Goal: Information Seeking & Learning: Learn about a topic

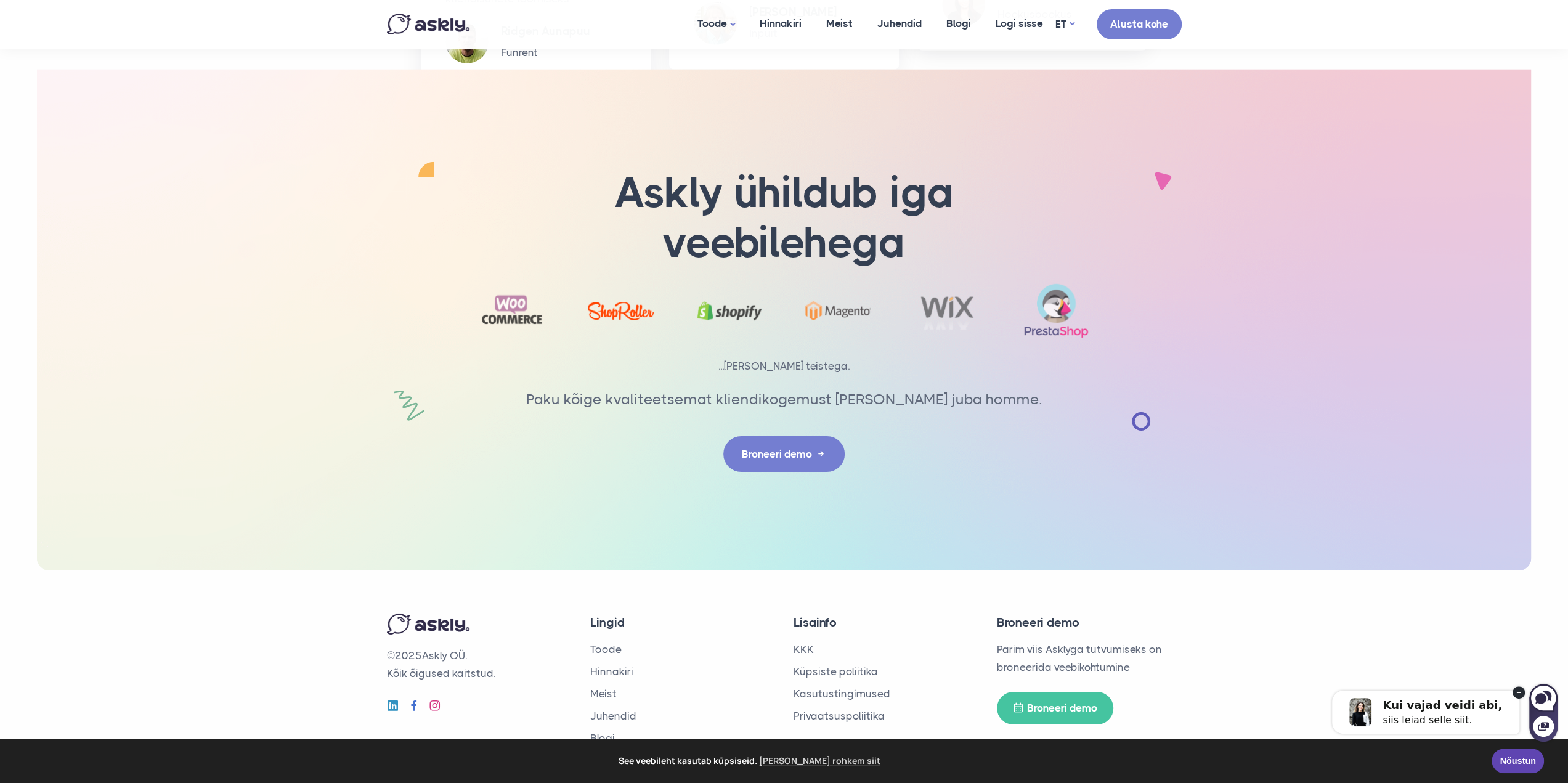
scroll to position [3903, 0]
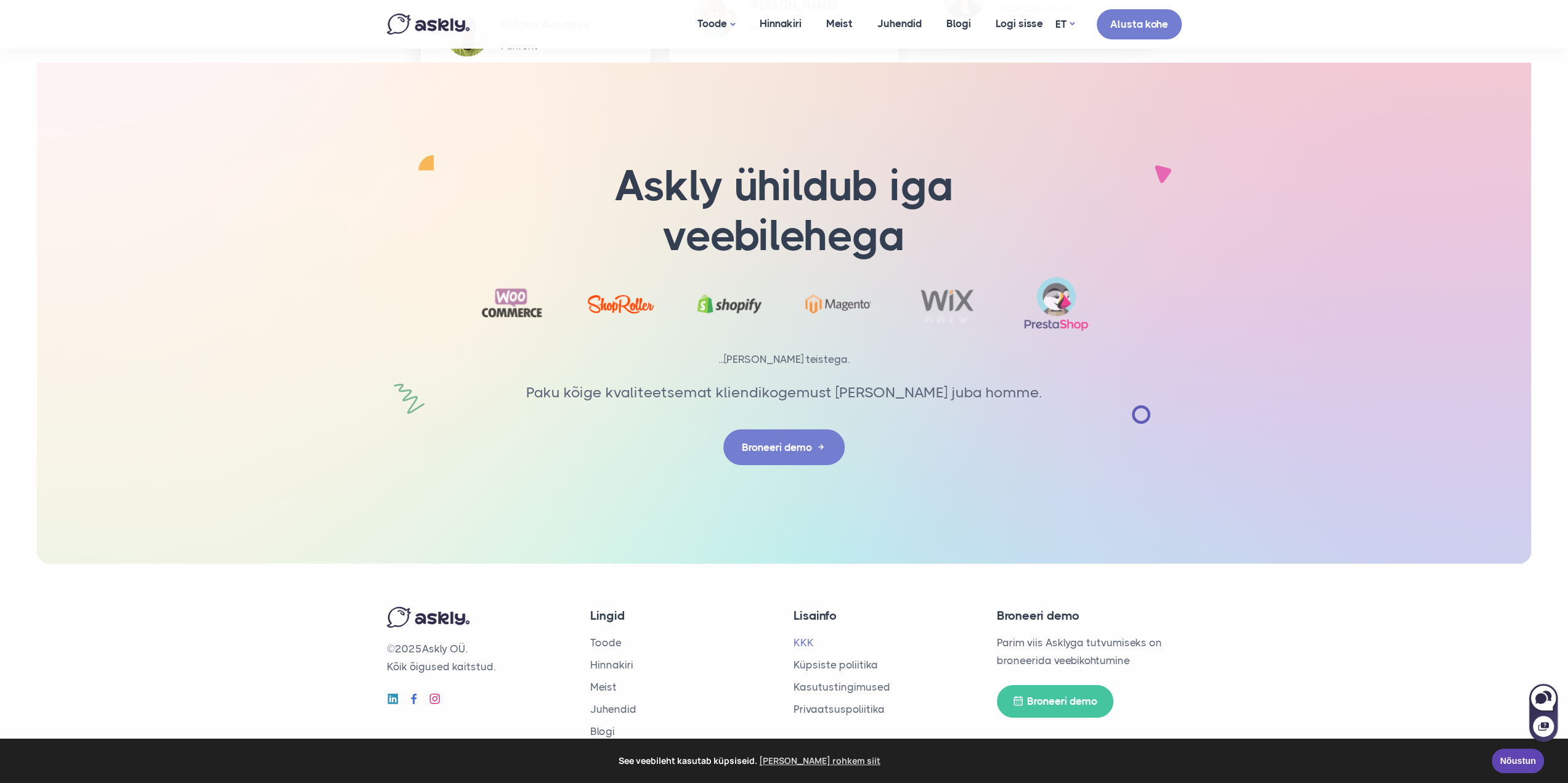
click at [810, 643] on link "KKK" at bounding box center [803, 643] width 20 height 12
click at [841, 684] on link "Kasutustingimused" at bounding box center [842, 687] width 97 height 12
click at [842, 711] on link "Privaatsuspoliitika" at bounding box center [839, 709] width 91 height 12
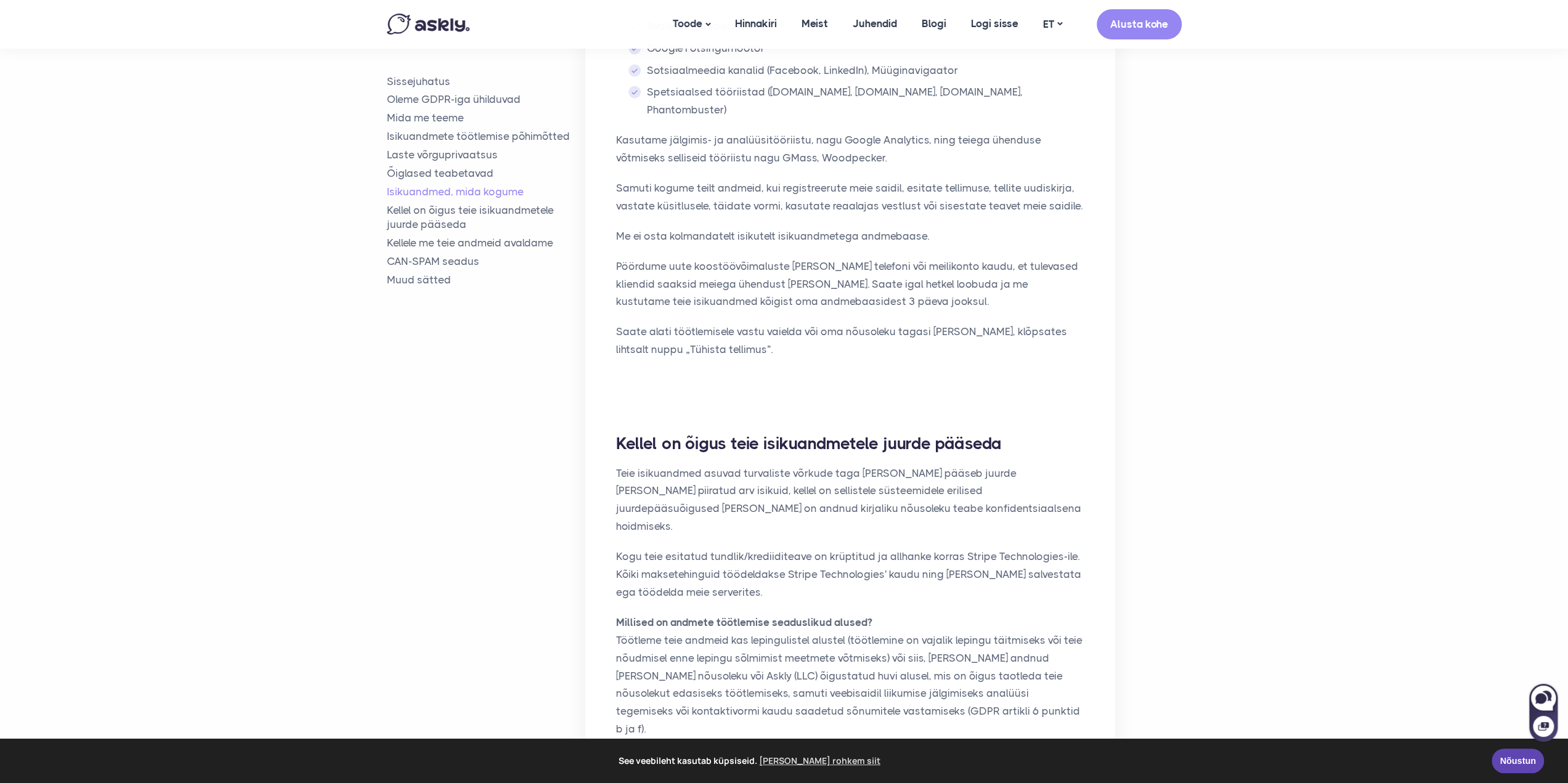
scroll to position [2465, 0]
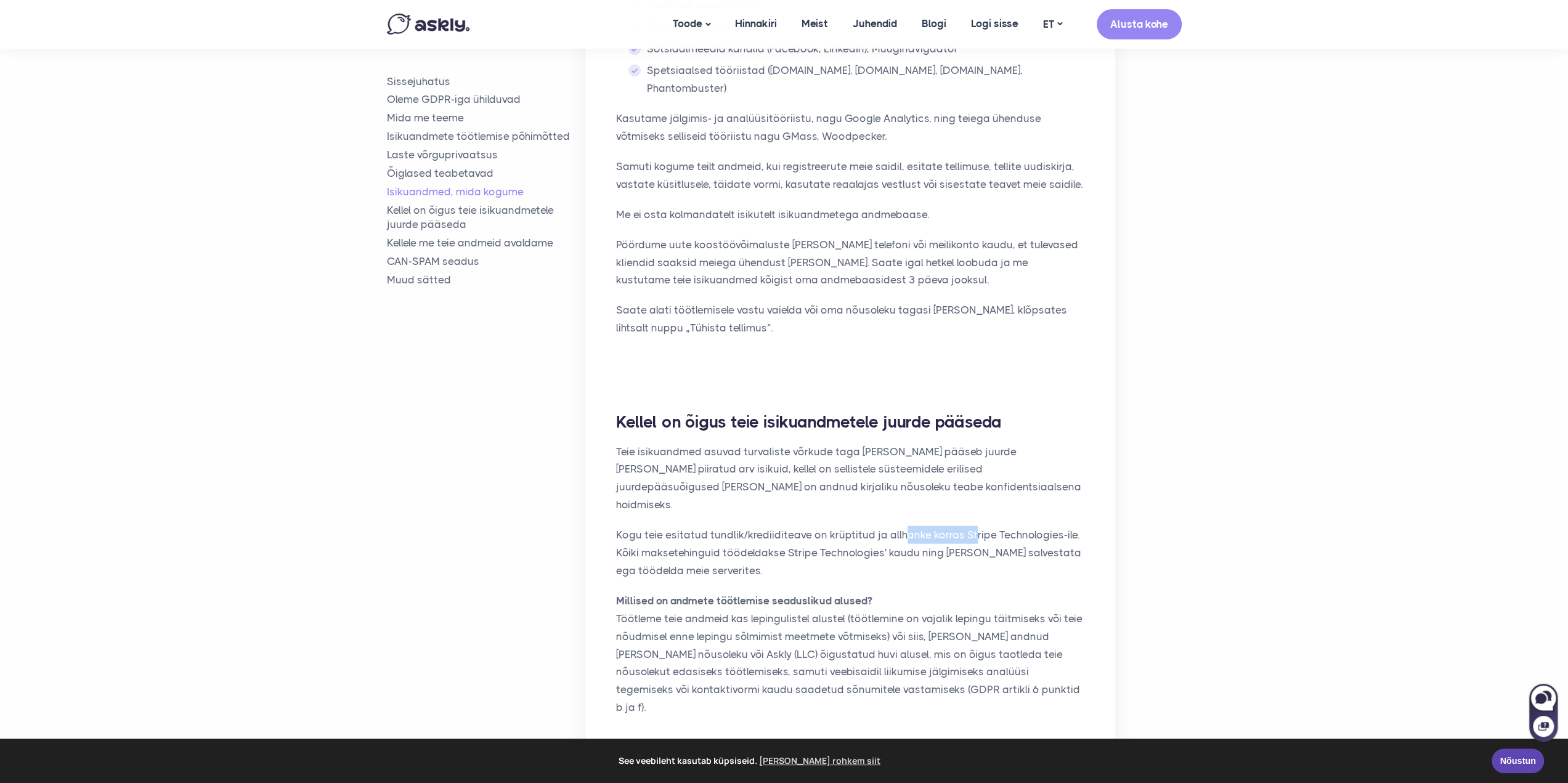
drag, startPoint x: 901, startPoint y: 428, endPoint x: 970, endPoint y: 424, distance: 69.1
click at [970, 526] on p "Kogu teie esitatud tundlik/krediiditeave on krüptitud ja allhanke korras Stripe…" at bounding box center [850, 553] width 468 height 54
click at [996, 526] on p "Kogu teie esitatud tundlik/krediiditeave on krüptitud ja allhanke korras Stripe…" at bounding box center [850, 553] width 468 height 54
click at [978, 526] on p "Kogu teie esitatud tundlik/krediiditeave on krüptitud ja allhanke korras Stripe…" at bounding box center [850, 553] width 468 height 54
drag, startPoint x: 803, startPoint y: 443, endPoint x: 888, endPoint y: 436, distance: 85.3
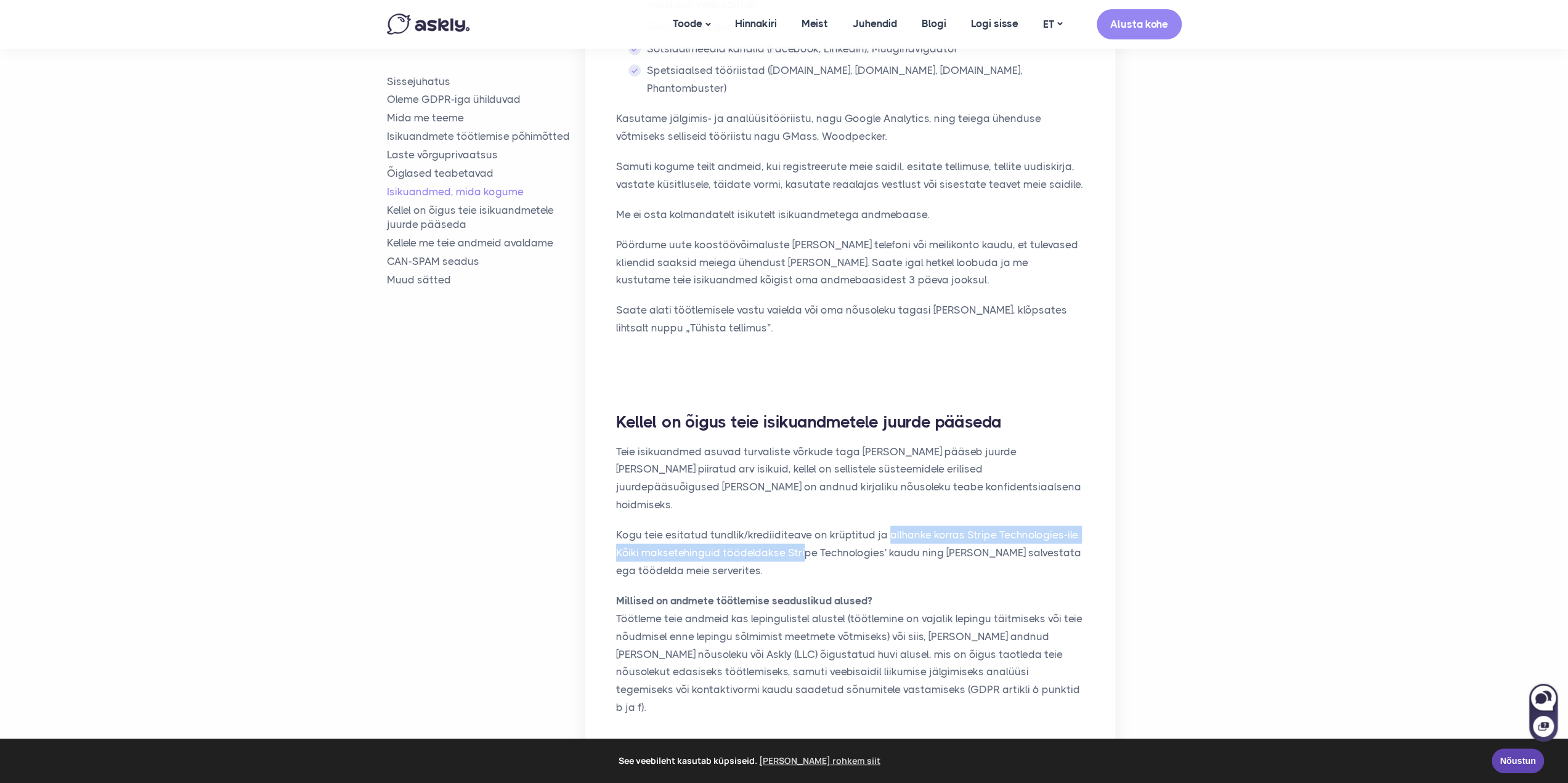
click at [888, 526] on p "Kogu teie esitatud tundlik/krediiditeave on krüptitud ja allhanke korras Stripe…" at bounding box center [850, 553] width 468 height 54
click at [899, 526] on p "Kogu teie esitatud tundlik/krediiditeave on krüptitud ja allhanke korras Stripe…" at bounding box center [850, 553] width 468 height 54
click at [869, 526] on p "Kogu teie esitatud tundlik/krediiditeave on krüptitud ja allhanke korras Stripe…" at bounding box center [850, 553] width 468 height 54
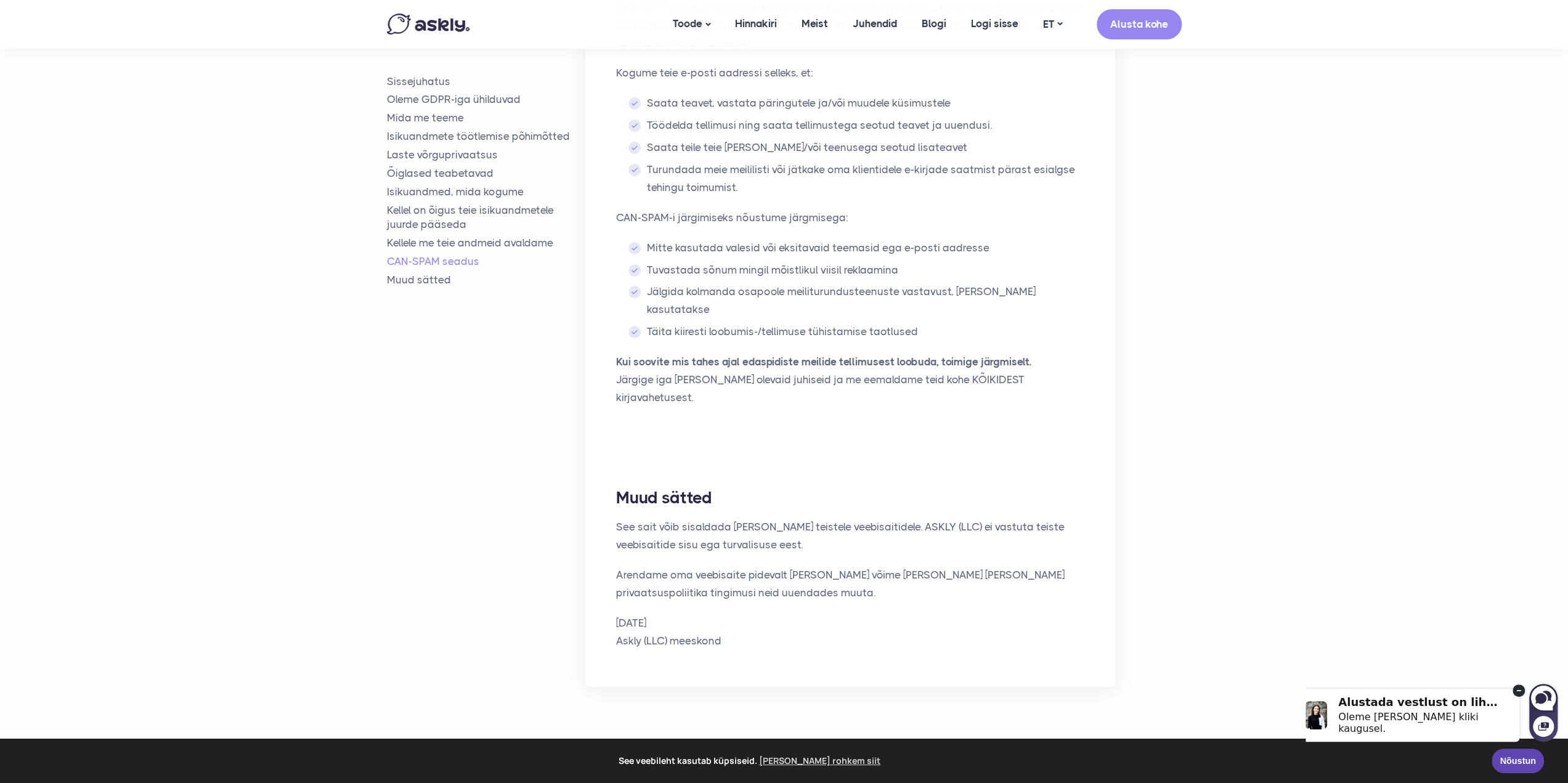
scroll to position [4375, 0]
click at [908, 285] on span "Jälgida kolmanda osapoole meiliturundusteenuste vastavust, kui neid kasutatakse" at bounding box center [841, 300] width 389 height 30
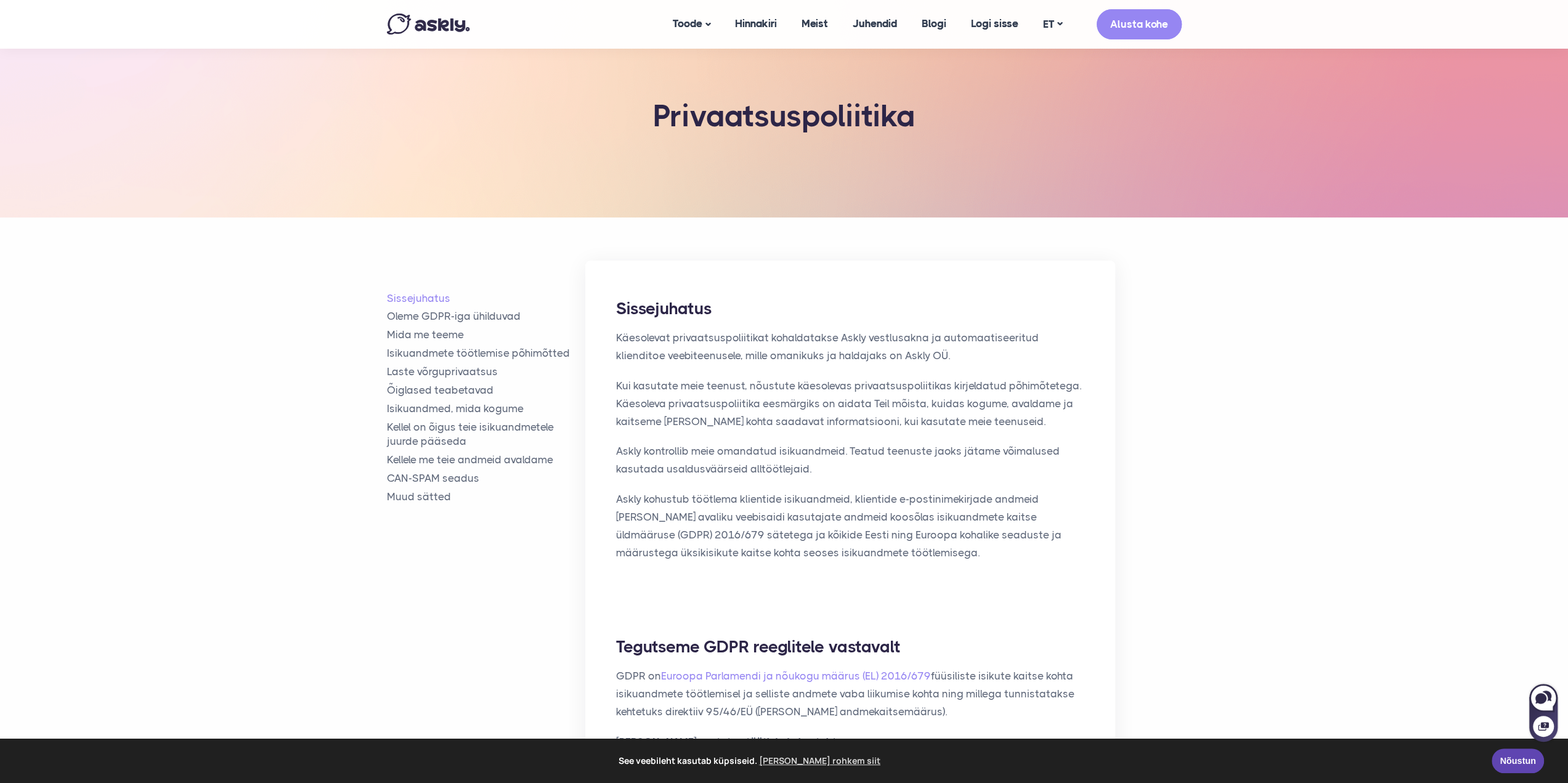
scroll to position [0, 0]
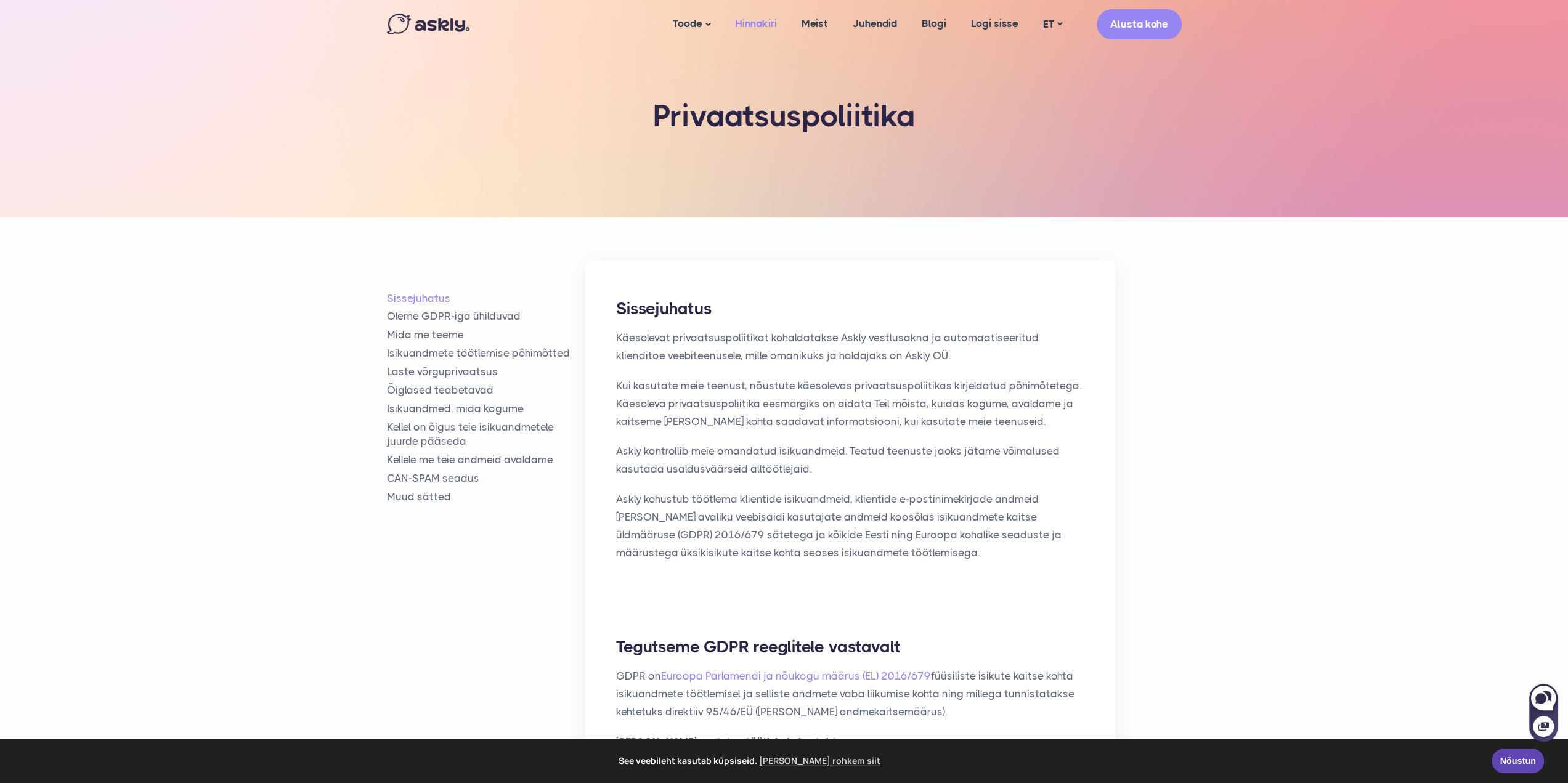
click at [761, 22] on link "Hinnakiri" at bounding box center [756, 24] width 67 height 48
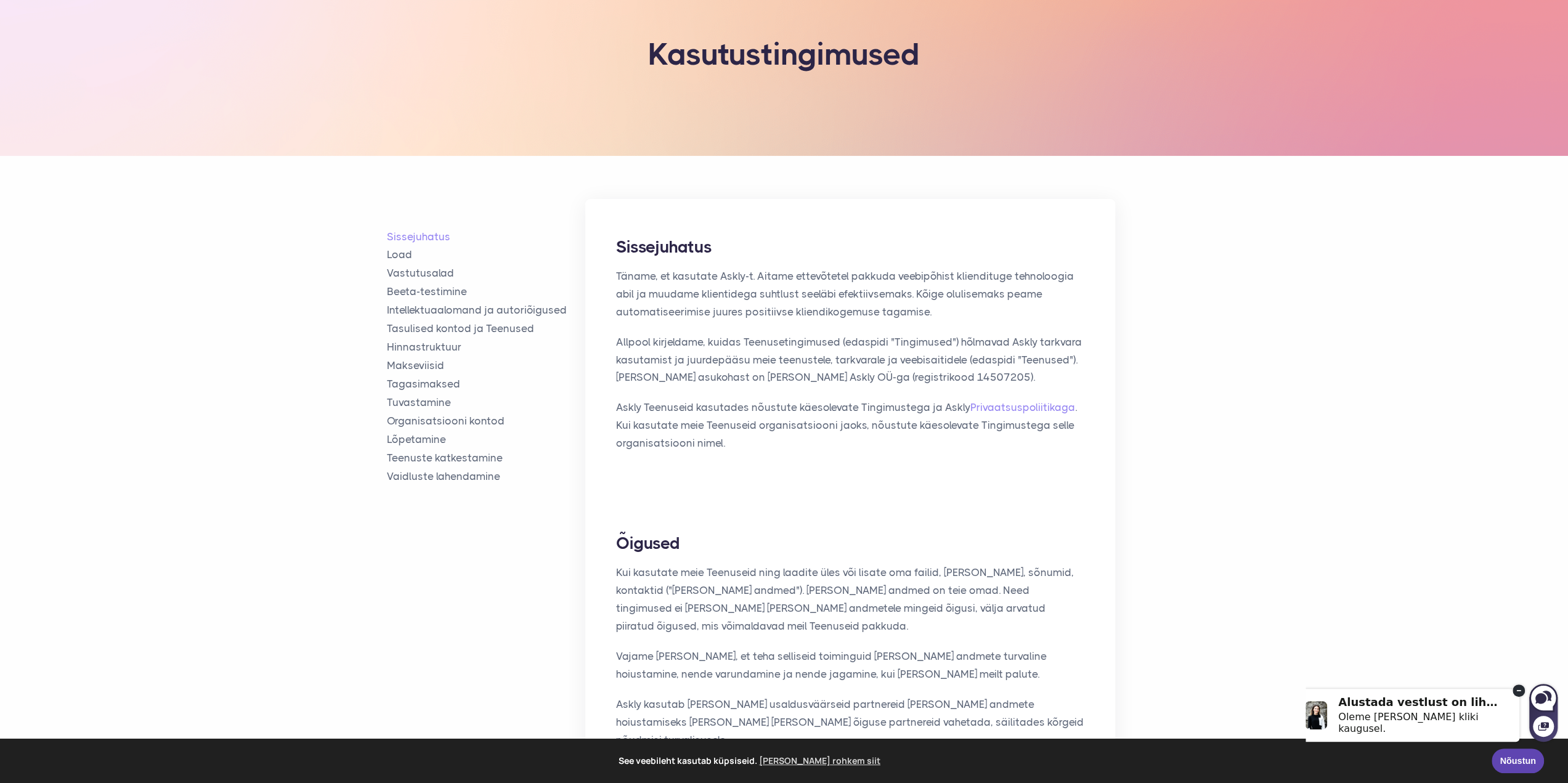
scroll to position [123, 0]
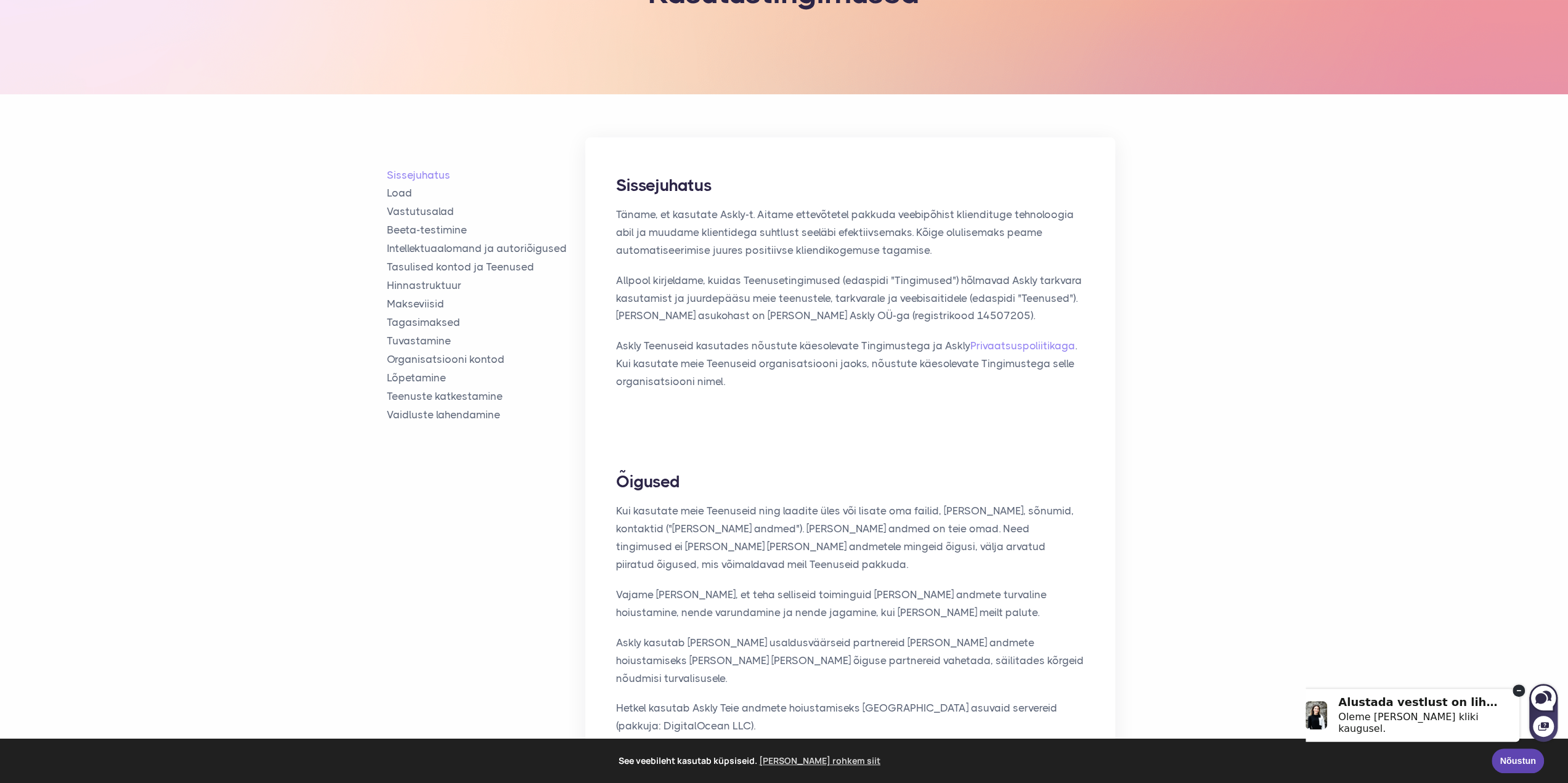
click at [711, 310] on p "Allpool kirjeldame, kuidas Teenusetingimused (edaspidi "Tingimused") hõlmavad A…" at bounding box center [850, 298] width 468 height 54
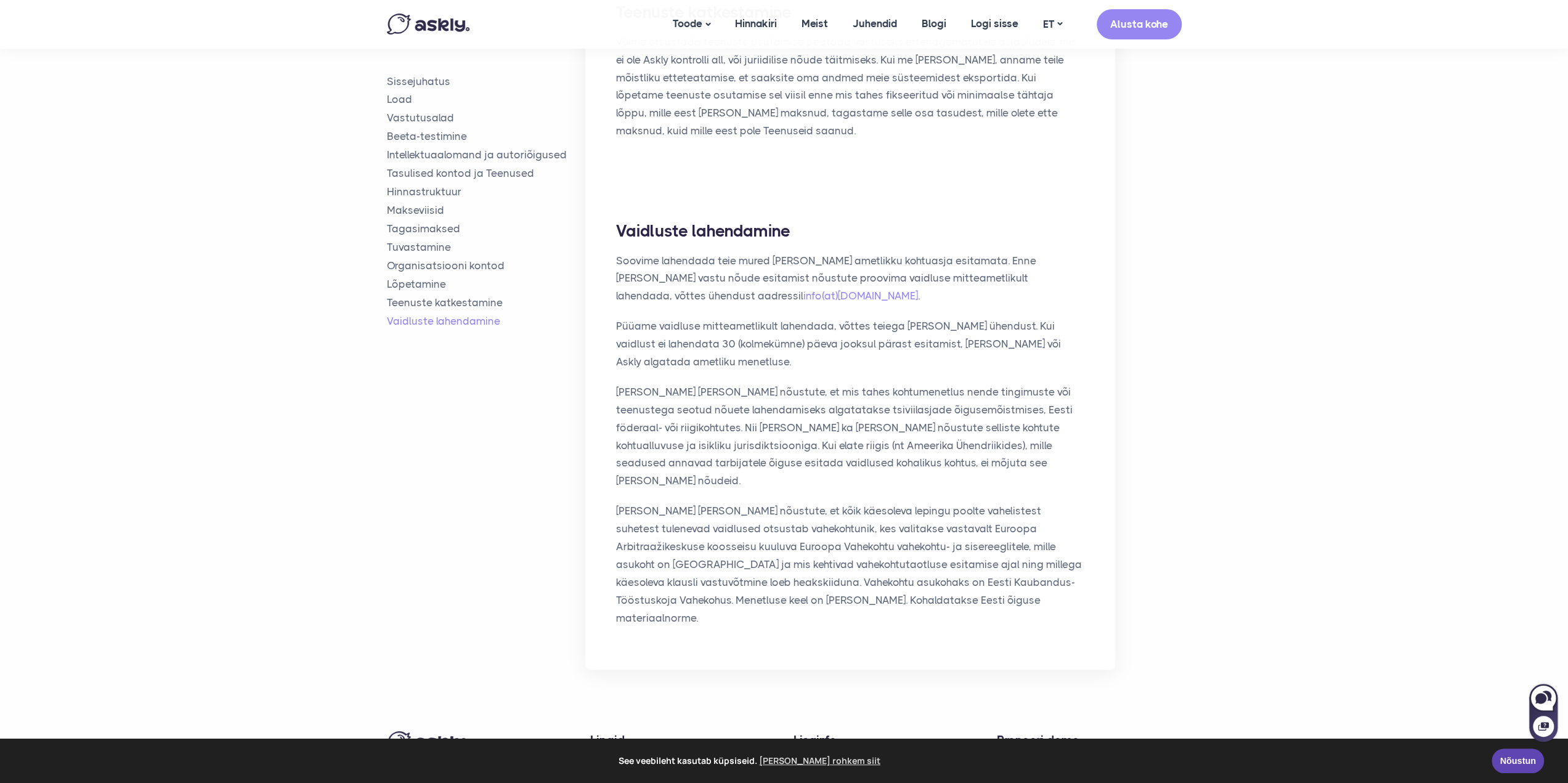
scroll to position [4317, 0]
